Goal: Task Accomplishment & Management: Manage account settings

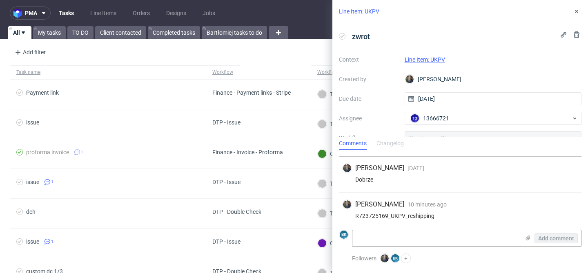
scroll to position [98, 0]
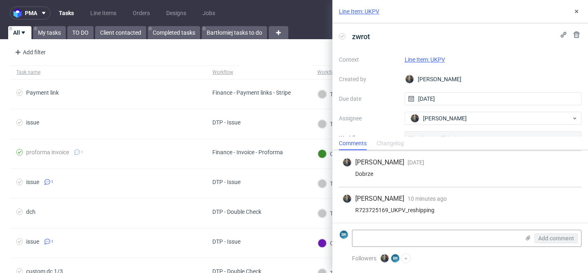
click at [438, 57] on link "Line Item: UKPV" at bounding box center [425, 59] width 40 height 7
click at [374, 210] on div "R723725169_UKPV_reshipping" at bounding box center [460, 210] width 236 height 7
click at [365, 210] on div "R723725169_UKPV_reshipping" at bounding box center [460, 210] width 236 height 7
drag, startPoint x: 356, startPoint y: 210, endPoint x: 387, endPoint y: 210, distance: 30.6
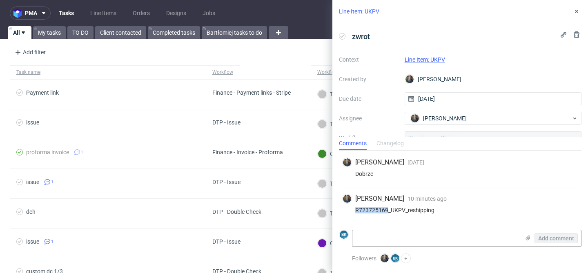
click at [387, 210] on div "R723725169_UKPV_reshipping" at bounding box center [460, 210] width 236 height 7
copy div "R723725169"
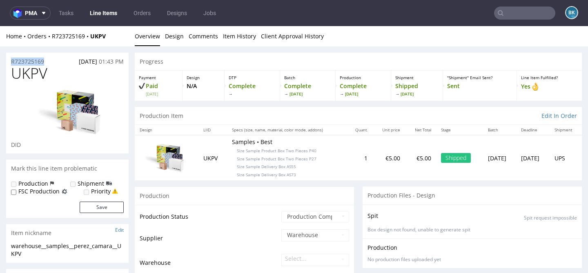
drag, startPoint x: 49, startPoint y: 61, endPoint x: 0, endPoint y: 61, distance: 49.0
copy p "R723725169"
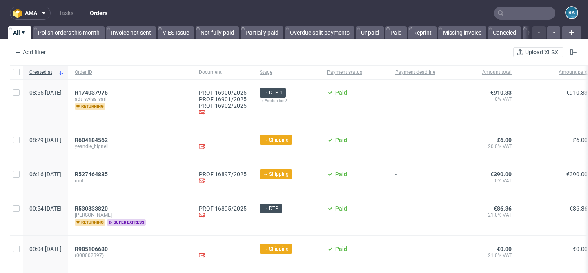
click at [510, 13] on input "text" at bounding box center [524, 13] width 61 height 13
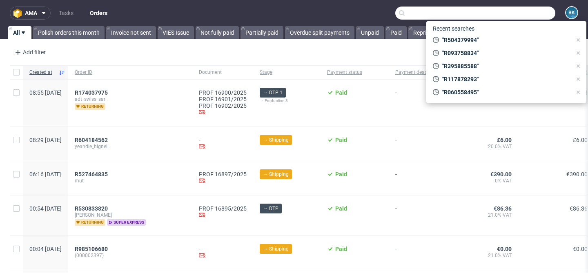
paste input "R723725169"
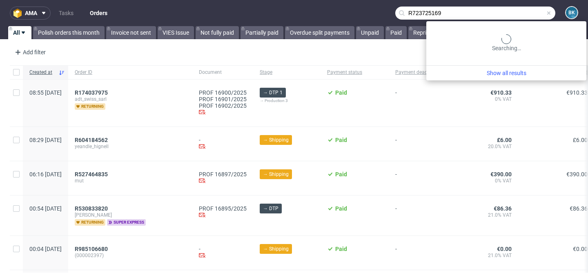
type input "R723725169"
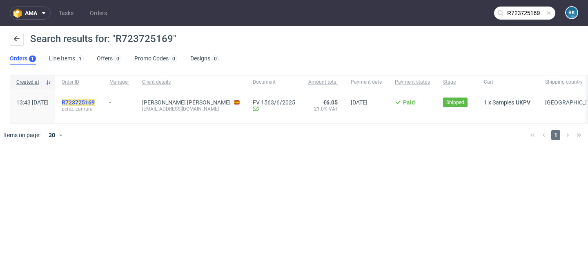
click at [95, 105] on mark "R723725169" at bounding box center [78, 102] width 33 height 7
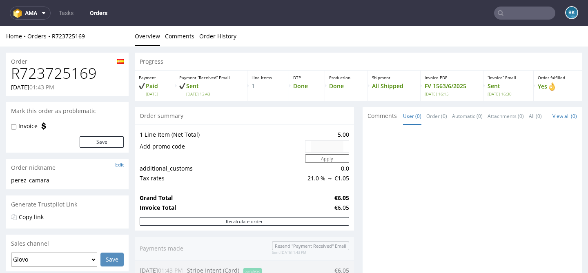
scroll to position [356, 0]
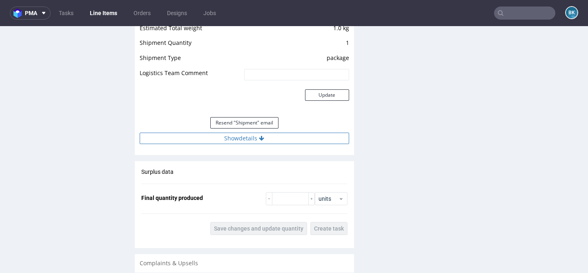
click at [235, 136] on button "Show details" at bounding box center [245, 138] width 210 height 11
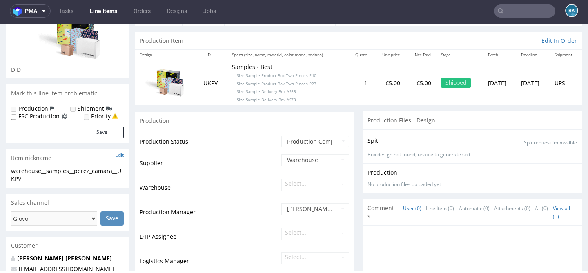
scroll to position [68, 0]
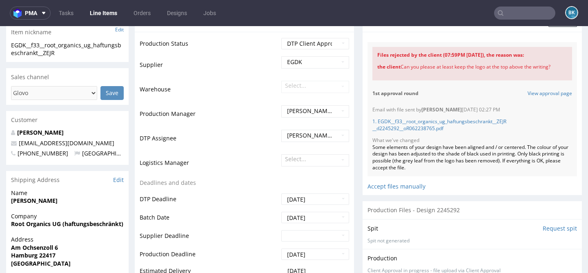
scroll to position [195, 0]
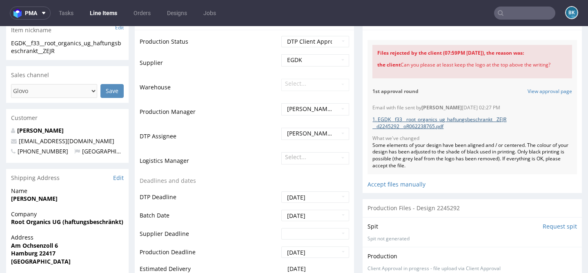
click at [432, 118] on link "1. EGDK__f33__root_organics_ug_haftungsbeschrankt__ZEJR __d2245292__oR062238765…" at bounding box center [440, 123] width 134 height 14
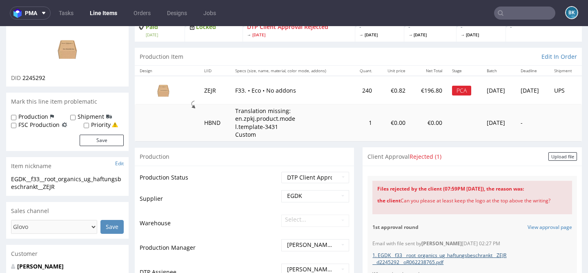
scroll to position [0, 0]
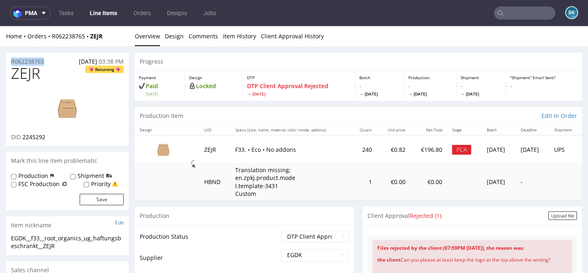
drag, startPoint x: 52, startPoint y: 60, endPoint x: 0, endPoint y: 60, distance: 51.9
copy p "R062238765"
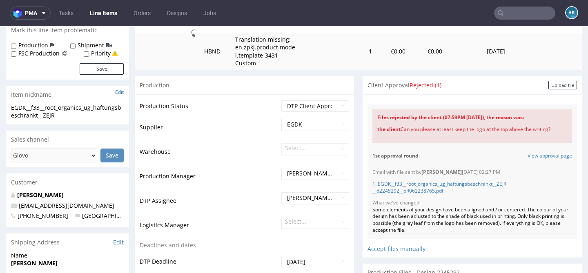
scroll to position [131, 0]
click at [62, 13] on link "Tasks" at bounding box center [66, 13] width 25 height 13
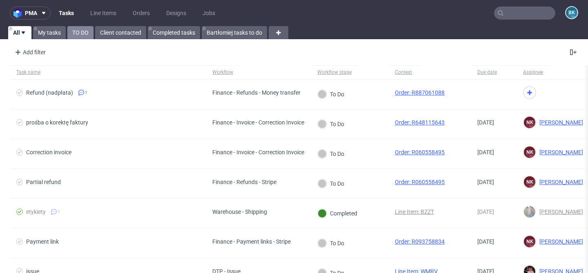
click at [84, 33] on link "TO DO" at bounding box center [80, 32] width 26 height 13
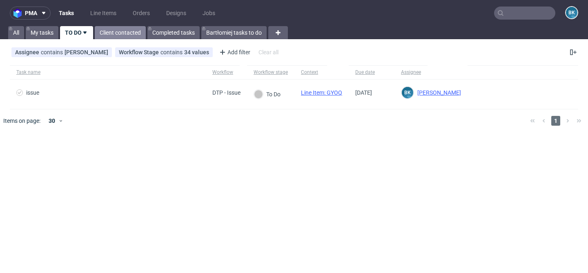
click at [103, 38] on link "Client contacted" at bounding box center [120, 32] width 51 height 13
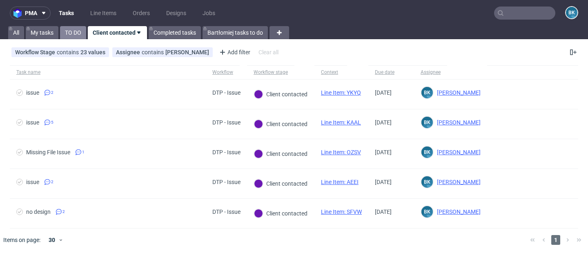
click at [69, 31] on link "TO DO" at bounding box center [73, 32] width 26 height 13
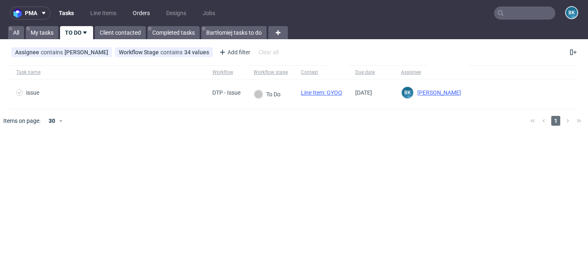
click at [150, 11] on link "Orders" at bounding box center [141, 13] width 27 height 13
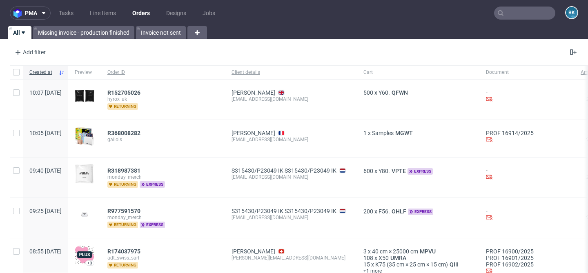
click at [512, 12] on input "text" at bounding box center [524, 13] width 61 height 13
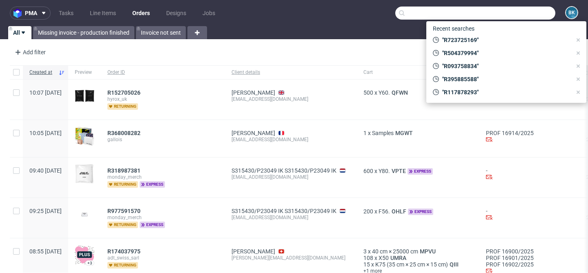
paste input "R971409931"
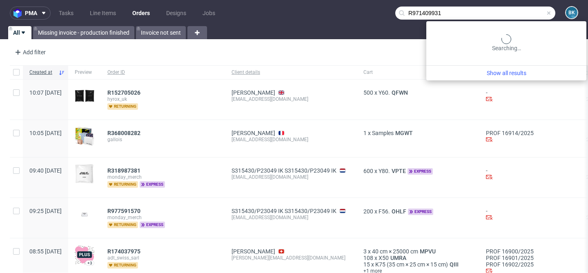
type input "R971409931"
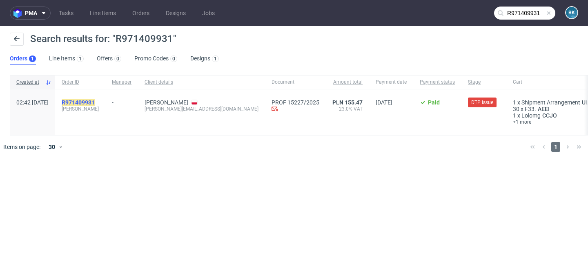
click at [95, 101] on mark "R971409931" at bounding box center [78, 102] width 33 height 7
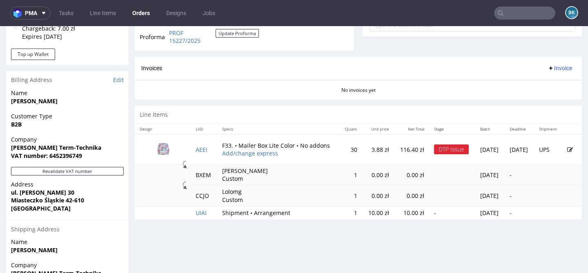
scroll to position [324, 0]
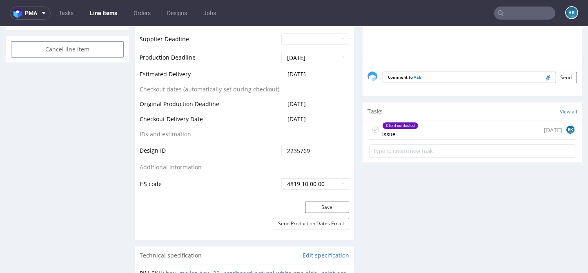
scroll to position [458, 0]
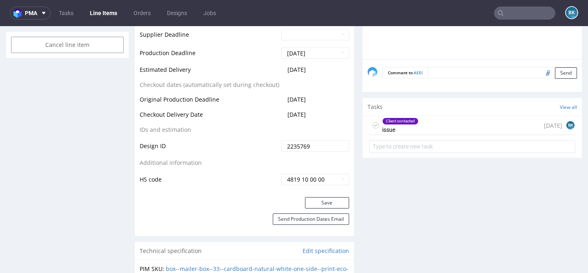
click at [453, 126] on div "Client contacted issue 21 days ago BK" at bounding box center [472, 125] width 206 height 19
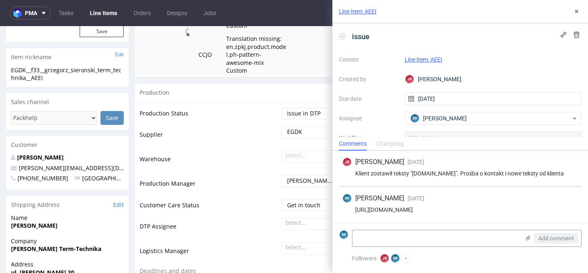
scroll to position [186, 0]
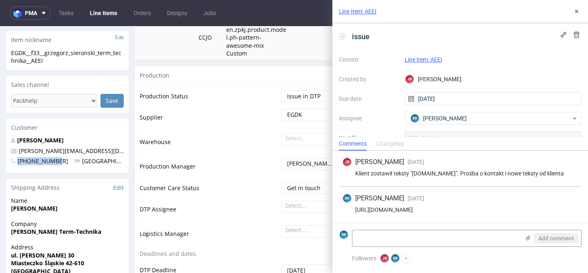
drag, startPoint x: 59, startPoint y: 161, endPoint x: 18, endPoint y: 159, distance: 41.8
click at [18, 159] on span "[PHONE_NUMBER]" at bounding box center [39, 161] width 57 height 8
copy span "[PHONE_NUMBER]"
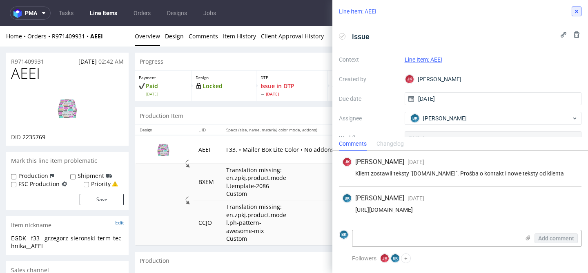
click at [577, 13] on icon at bounding box center [577, 11] width 7 height 7
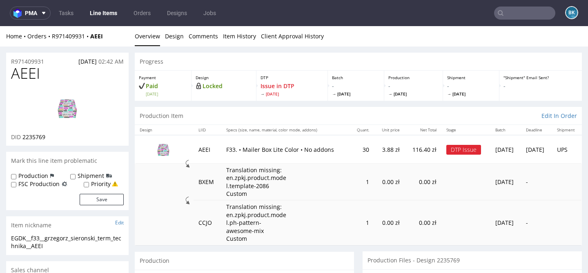
click at [75, 104] on img at bounding box center [67, 108] width 65 height 37
click at [526, 10] on input "text" at bounding box center [524, 13] width 61 height 13
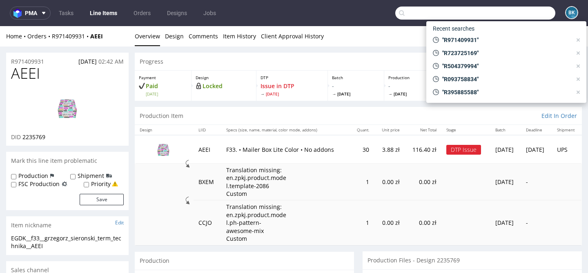
paste input "R971409931"
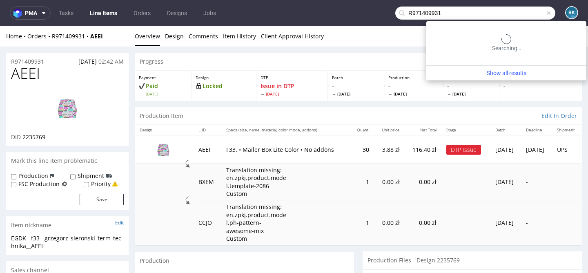
type input "R971409931"
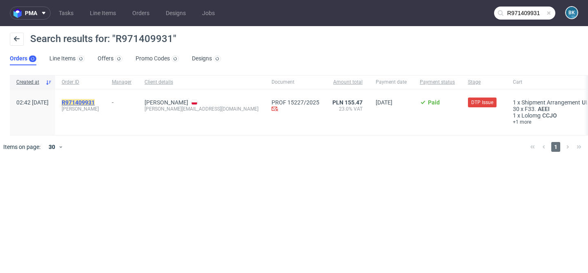
click at [95, 103] on mark "R971409931" at bounding box center [78, 102] width 33 height 7
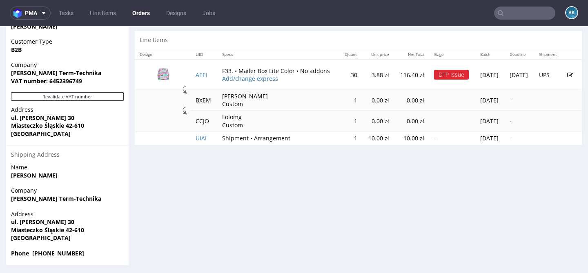
scroll to position [400, 0]
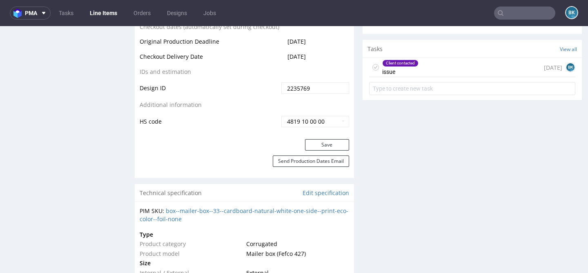
scroll to position [516, 0]
click at [460, 66] on div "Client contacted issue 21 days ago BK" at bounding box center [472, 67] width 206 height 19
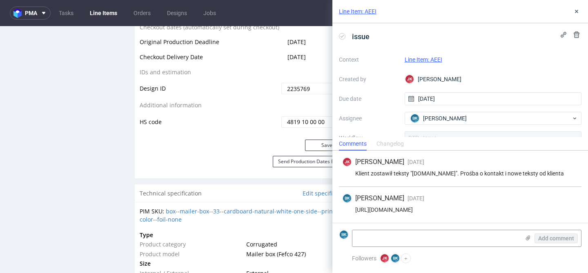
scroll to position [6, 0]
click at [403, 235] on textarea at bounding box center [437, 238] width 168 height 16
click at [386, 239] on textarea "Klient chce usunąć adres www" at bounding box center [437, 238] width 168 height 16
click at [450, 239] on textarea "Klient chce usunąć adres www" at bounding box center [437, 238] width 168 height 16
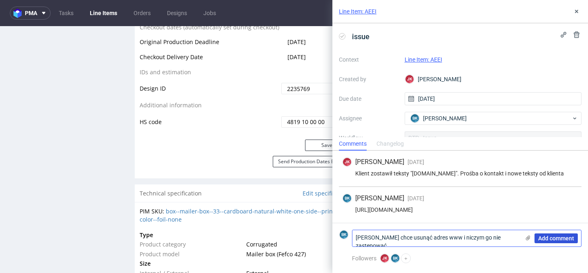
type textarea "[PERSON_NAME] chce usunąć adres www i niczym go nie zastępować"
click at [553, 236] on span "Add comment" at bounding box center [557, 239] width 36 height 6
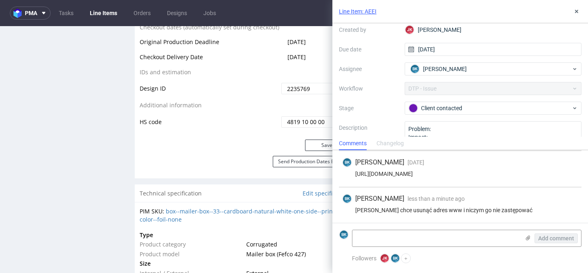
scroll to position [57, 0]
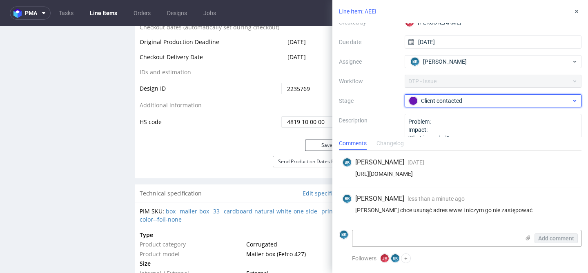
click at [442, 100] on div "Client contacted" at bounding box center [490, 100] width 163 height 9
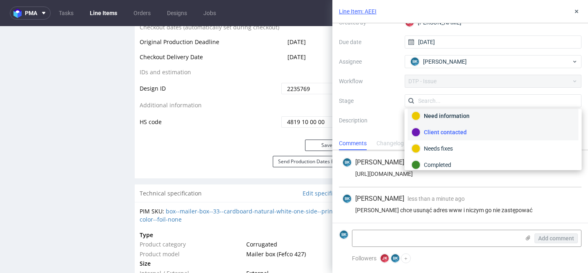
scroll to position [60, 0]
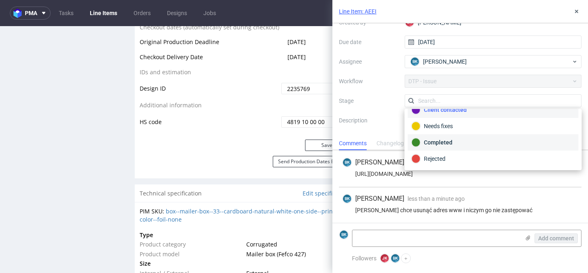
click at [438, 144] on div "Completed" at bounding box center [493, 142] width 163 height 9
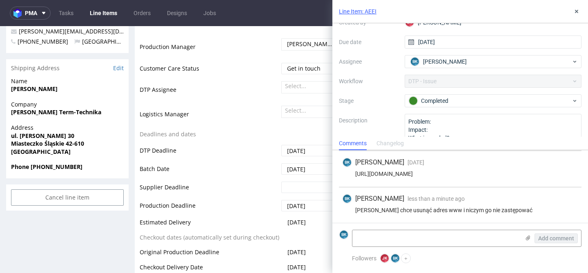
scroll to position [74, 0]
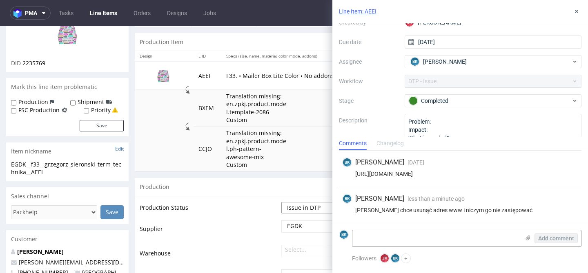
click at [293, 206] on select "Waiting for Artwork Waiting for Diecut Waiting for Mockup Waiting for DTP Waiti…" at bounding box center [316, 207] width 68 height 11
select select "back_for_dtp"
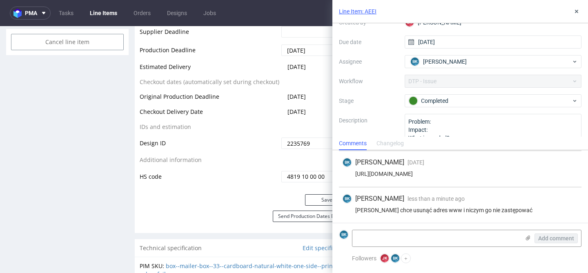
scroll to position [461, 0]
click at [316, 202] on button "Save" at bounding box center [327, 200] width 44 height 11
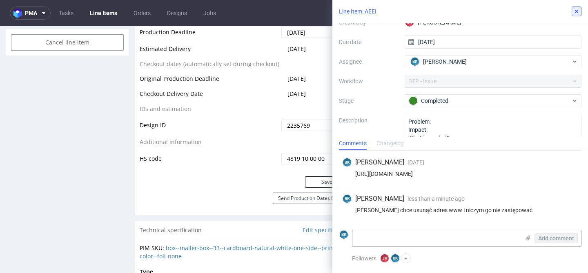
click at [578, 12] on icon at bounding box center [577, 11] width 7 height 7
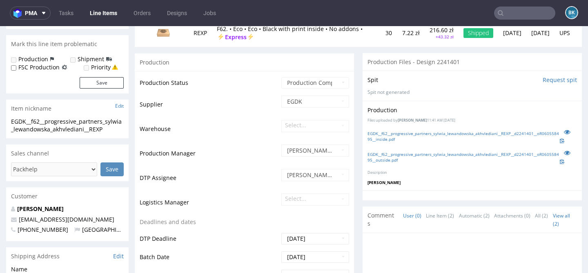
scroll to position [123, 0]
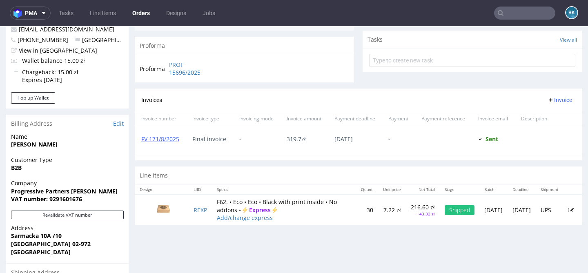
scroll to position [288, 0]
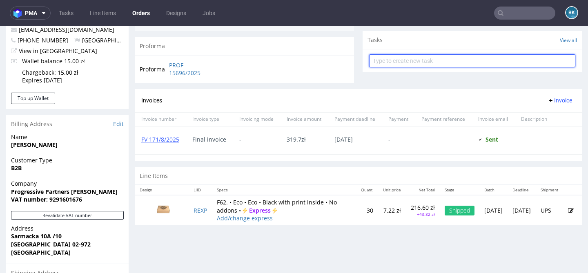
click at [433, 67] on input "text" at bounding box center [472, 60] width 206 height 13
type input "Partial refund"
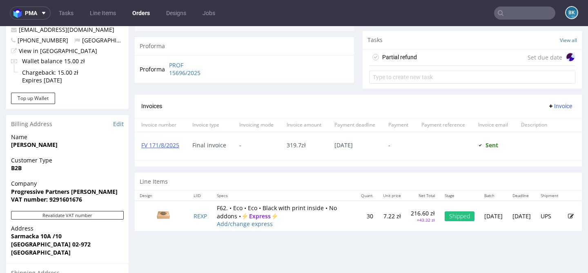
click at [427, 60] on div "Partial refund Set due date" at bounding box center [472, 57] width 206 height 16
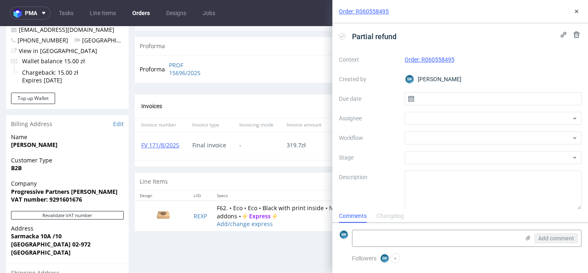
scroll to position [7, 0]
click at [422, 133] on div at bounding box center [493, 138] width 177 height 13
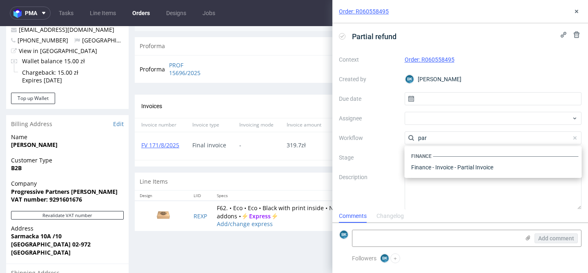
scroll to position [0, 0]
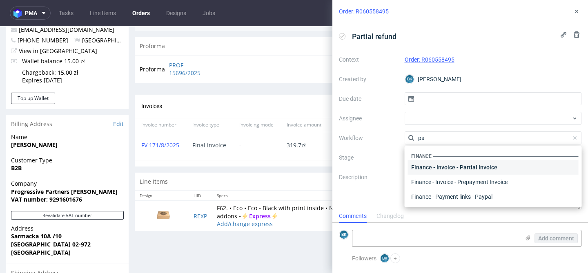
type input "p"
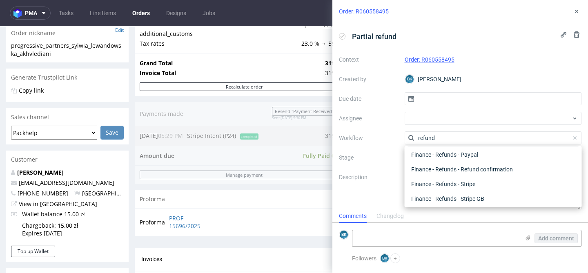
scroll to position [44, 0]
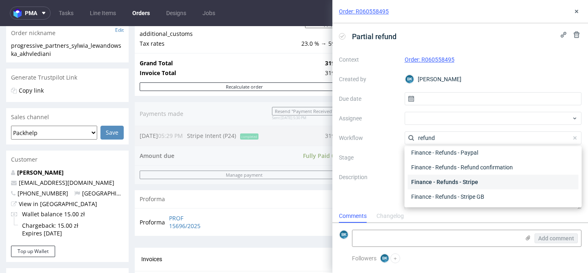
type input "refund"
click at [457, 180] on div "Finance - Refunds - Stripe" at bounding box center [493, 182] width 171 height 15
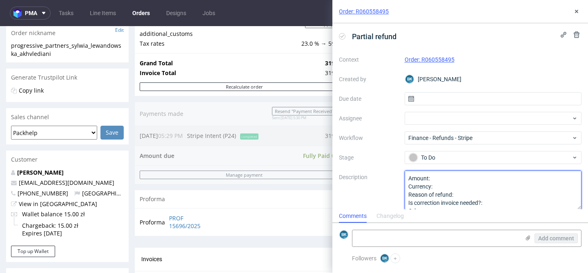
click at [447, 177] on textarea "Amount: Currency: Reason of refund: Is correction invoice needed?: Other:" at bounding box center [493, 190] width 177 height 39
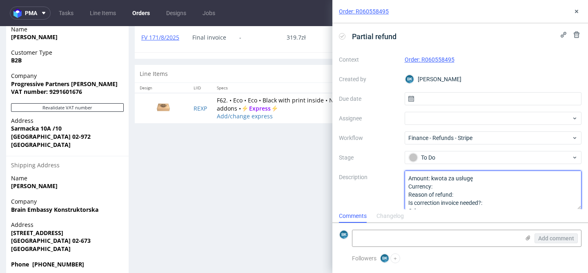
scroll to position [395, 0]
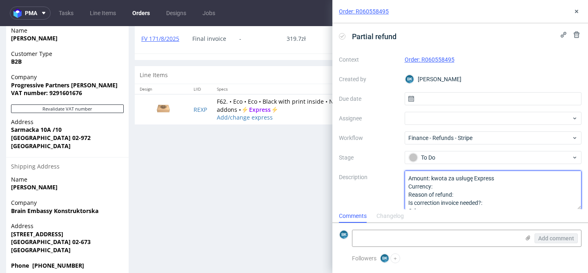
click at [464, 196] on textarea "Amount: Currency: Reason of refund: Is correction invoice needed?: Other:" at bounding box center [493, 190] width 177 height 39
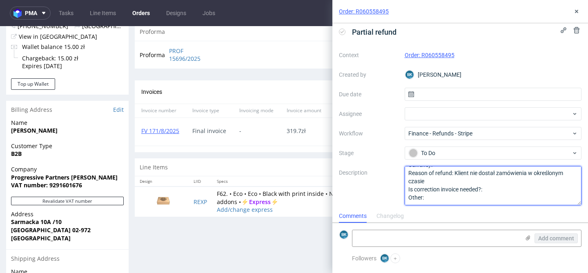
scroll to position [5, 0]
click at [493, 189] on textarea "Amount: Currency: Reason of refund: Is correction invoice needed?: Other:" at bounding box center [493, 185] width 177 height 39
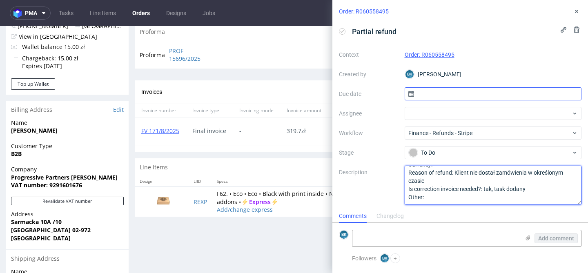
type textarea "Amount: kwota za usługę Express Currency: Reason of refund: Klient nie dostał z…"
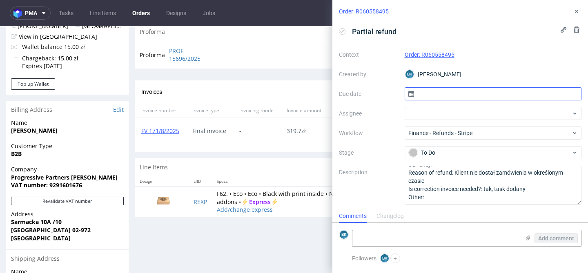
click at [463, 93] on input "text" at bounding box center [493, 93] width 177 height 13
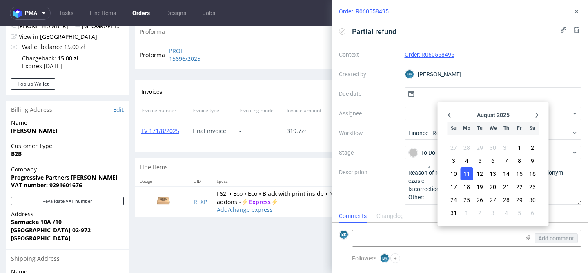
click at [468, 171] on span "11" at bounding box center [467, 174] width 7 height 8
type input "11/08/2025"
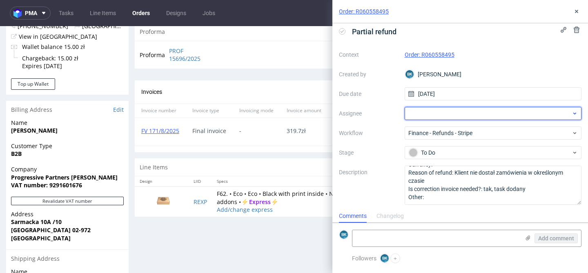
click at [434, 115] on div at bounding box center [493, 113] width 177 height 13
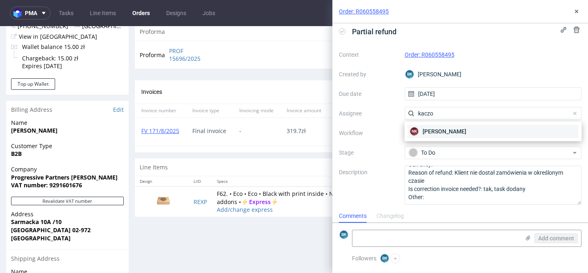
type input "kaczo"
click at [449, 130] on span "Natalia Kaczorowska" at bounding box center [445, 131] width 44 height 8
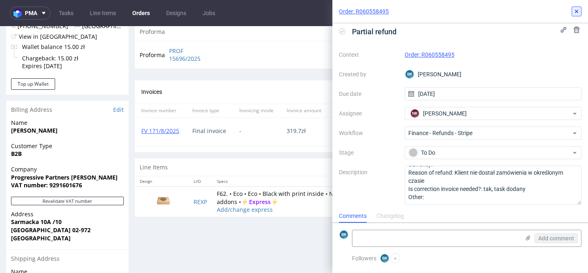
click at [578, 13] on icon at bounding box center [577, 11] width 7 height 7
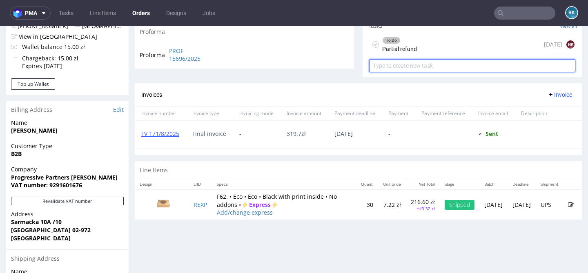
click at [419, 72] on input "text" at bounding box center [472, 65] width 206 height 13
type input "Correction invoice"
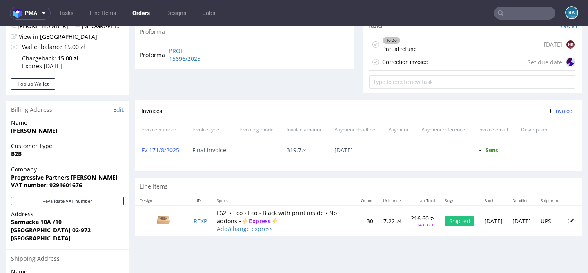
click at [440, 68] on div "Correction invoice Set due date" at bounding box center [472, 62] width 206 height 16
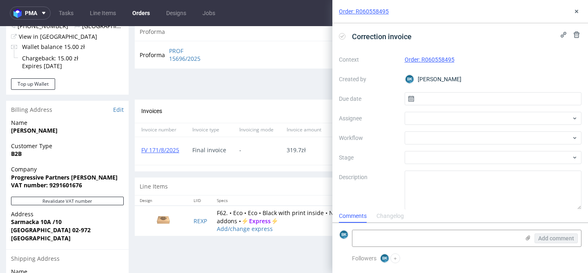
scroll to position [7, 0]
click at [418, 136] on div at bounding box center [493, 138] width 177 height 13
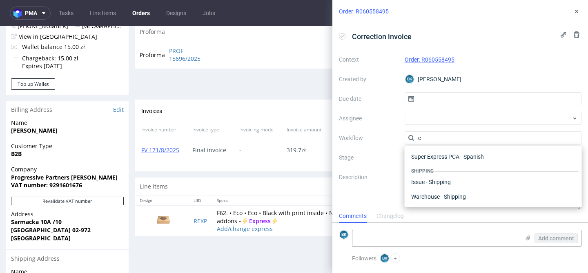
scroll to position [0, 0]
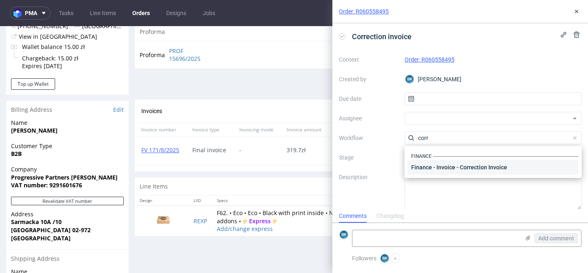
type input "corr"
click at [448, 169] on div "Finance - Invoice - Correction Invoice" at bounding box center [493, 167] width 171 height 15
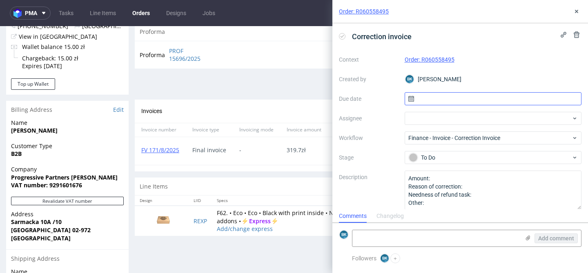
click at [443, 97] on input "text" at bounding box center [493, 98] width 177 height 13
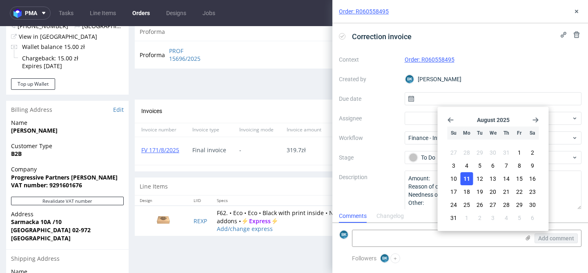
click at [470, 176] on span "11" at bounding box center [467, 179] width 7 height 8
type input "11/08/2025"
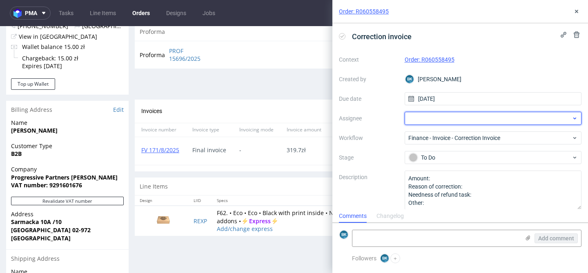
click at [438, 122] on div at bounding box center [493, 118] width 177 height 13
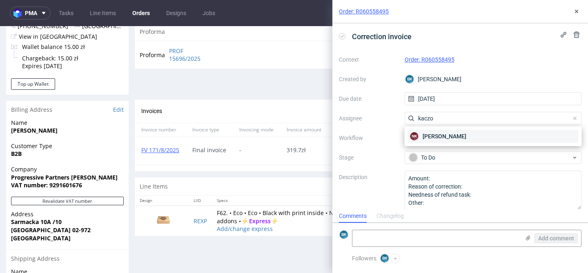
type input "kaczo"
click at [452, 130] on div "NK Natalia Kaczorowska" at bounding box center [493, 136] width 171 height 13
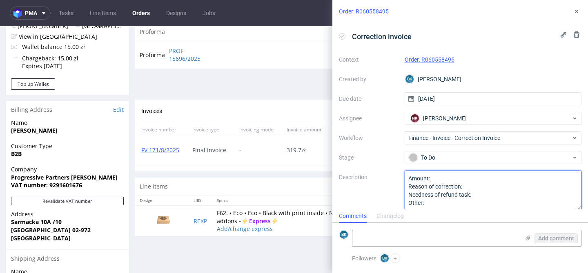
click at [439, 177] on textarea "Amount: Reason of correction: Needness of refund task: Other:" at bounding box center [493, 190] width 177 height 39
click at [470, 188] on textarea "Amount: Reason of correction: Needness of refund task: Other:" at bounding box center [493, 190] width 177 height 39
click at [496, 202] on textarea "Amount: Reason of correction: Needness of refund task: Other:" at bounding box center [493, 190] width 177 height 39
type textarea "Amount: kwota za usługę Express Reason of correction: klient opłacił Express, a…"
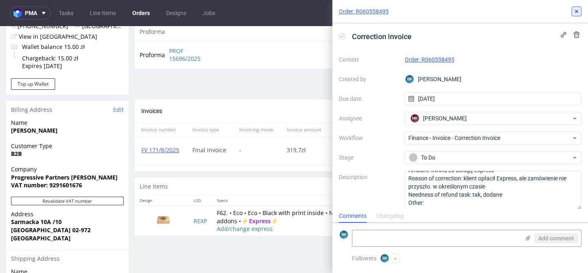
click at [579, 14] on icon at bounding box center [577, 11] width 7 height 7
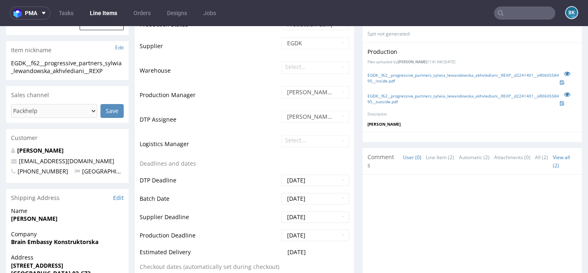
scroll to position [193, 0]
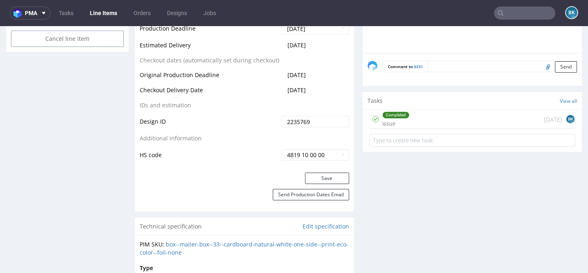
scroll to position [460, 0]
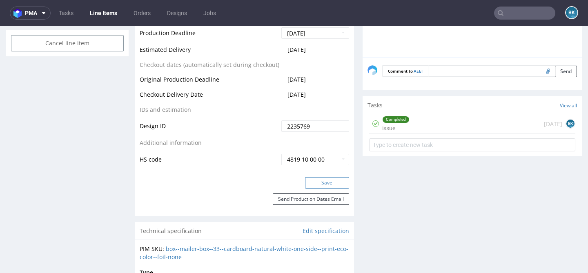
click at [326, 182] on button "Save" at bounding box center [327, 182] width 44 height 11
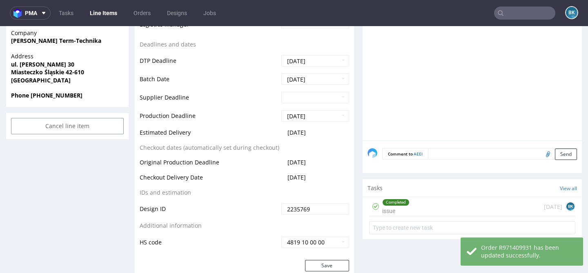
scroll to position [448, 0]
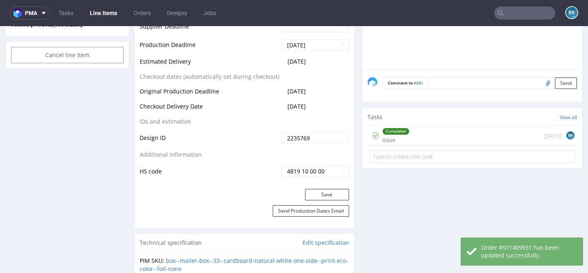
click at [435, 138] on div "Completed issue [DATE] BK" at bounding box center [472, 135] width 206 height 19
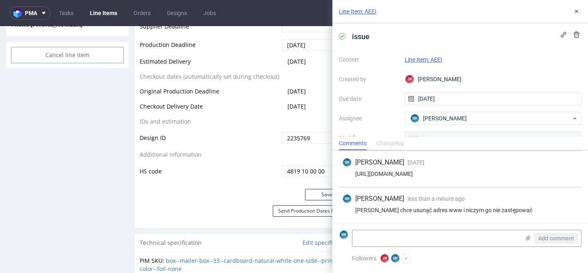
scroll to position [42, 0]
